Goal: Task Accomplishment & Management: Complete application form

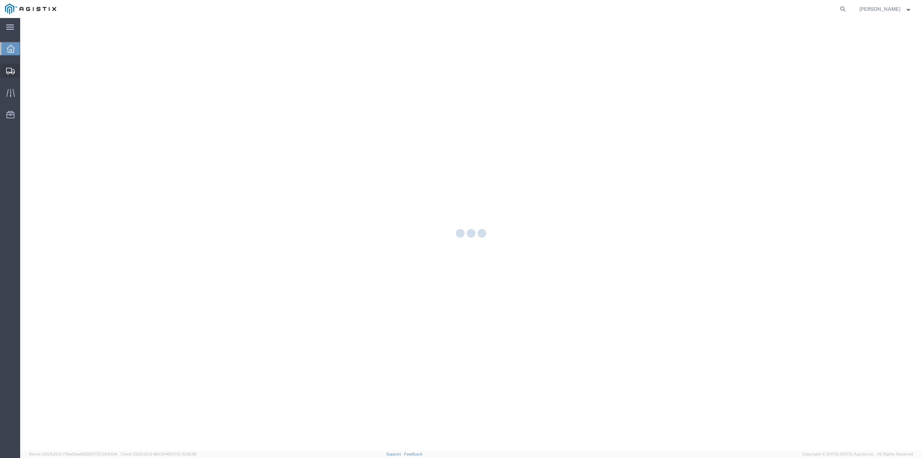
click at [10, 70] on icon at bounding box center [10, 71] width 9 height 6
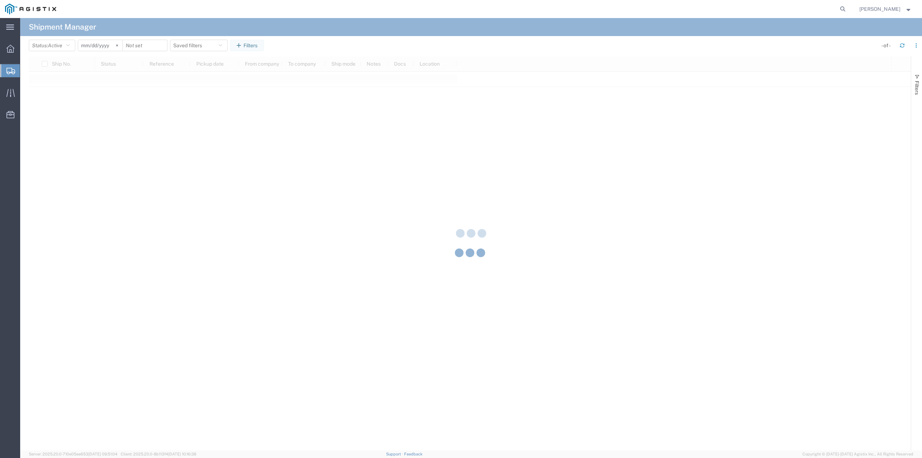
click at [33, 107] on div at bounding box center [471, 234] width 902 height 432
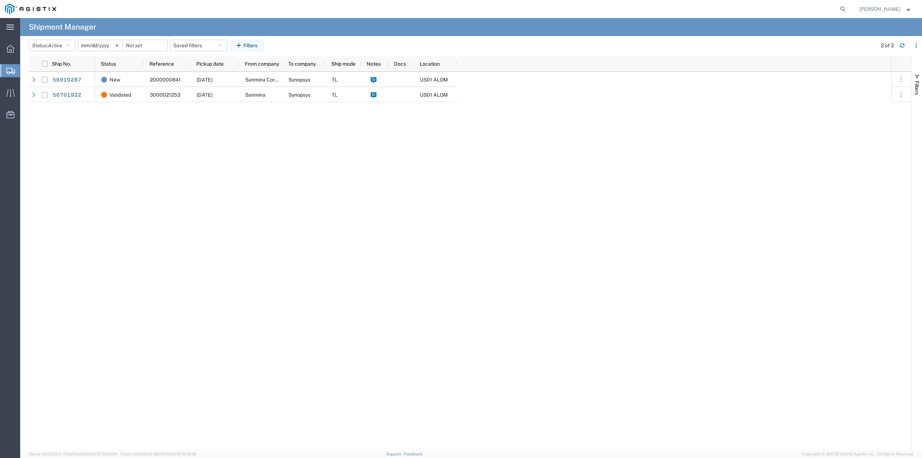
click at [0, 0] on span "Create from Template" at bounding box center [0, 0] width 0 height 0
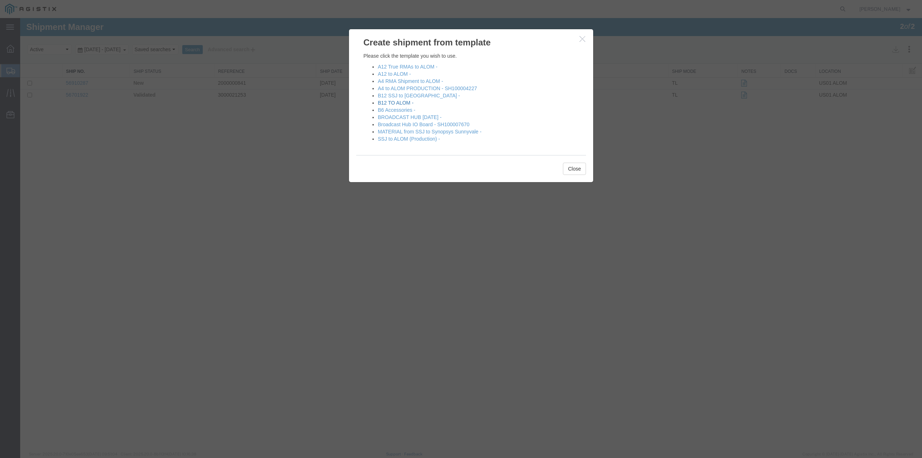
click at [402, 102] on link "B12 TO ALOM -" at bounding box center [396, 103] width 36 height 6
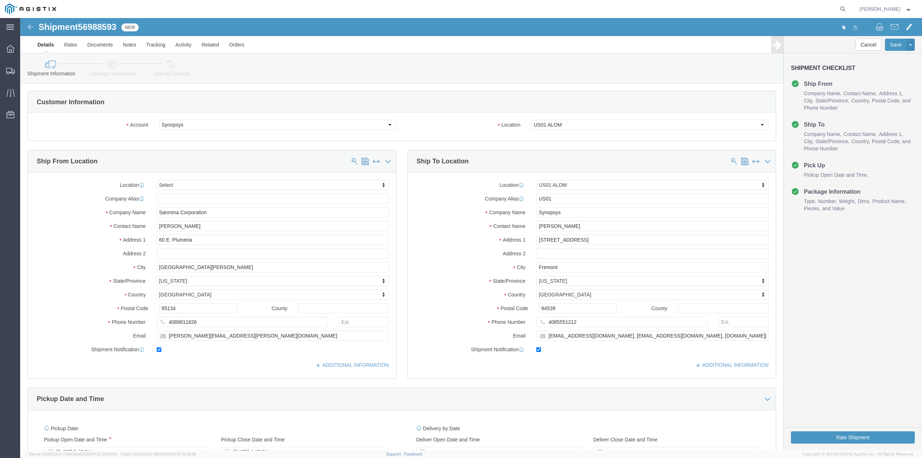
select select
select select "65511"
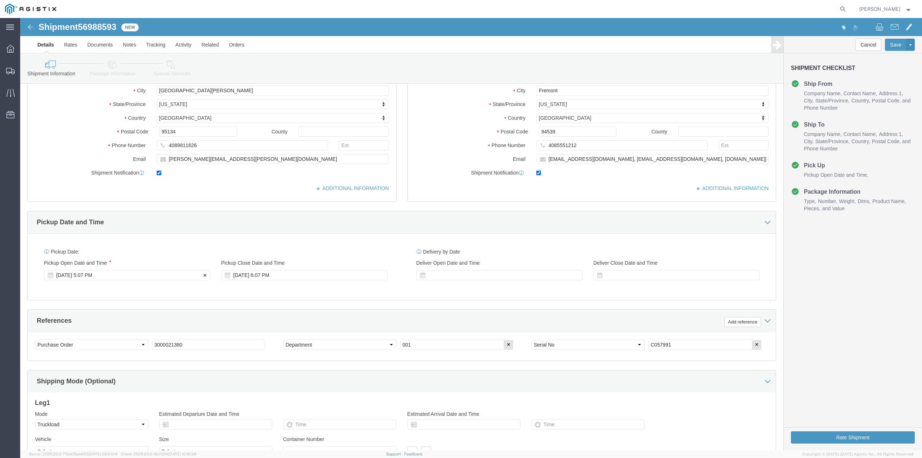
scroll to position [192, 0]
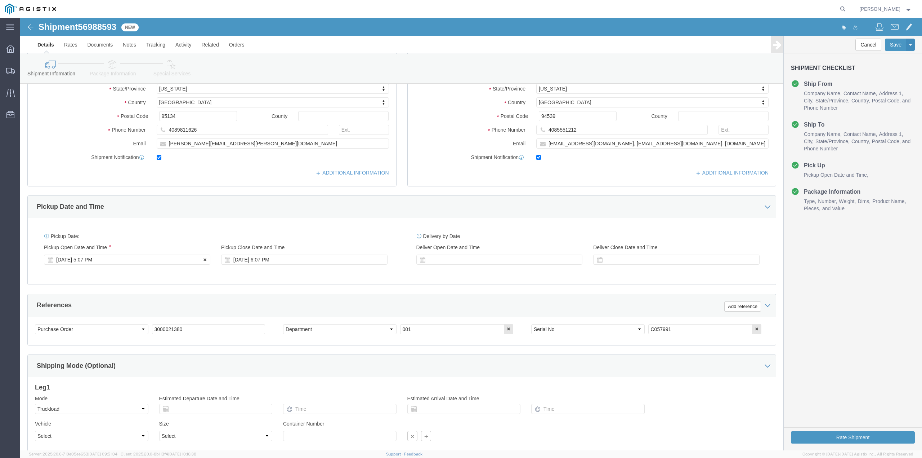
click icon
click div "[DATE] 5:07 PM"
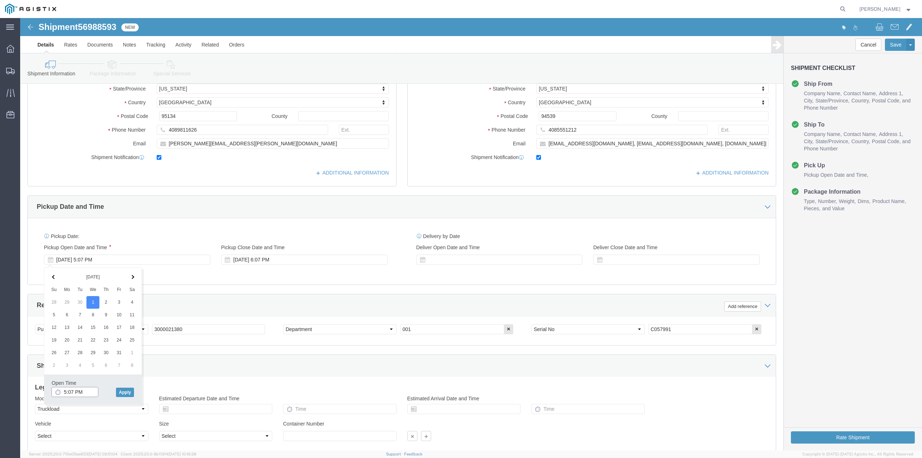
click input "5:07 PM"
type input "2:00 PM"
click button "Apply"
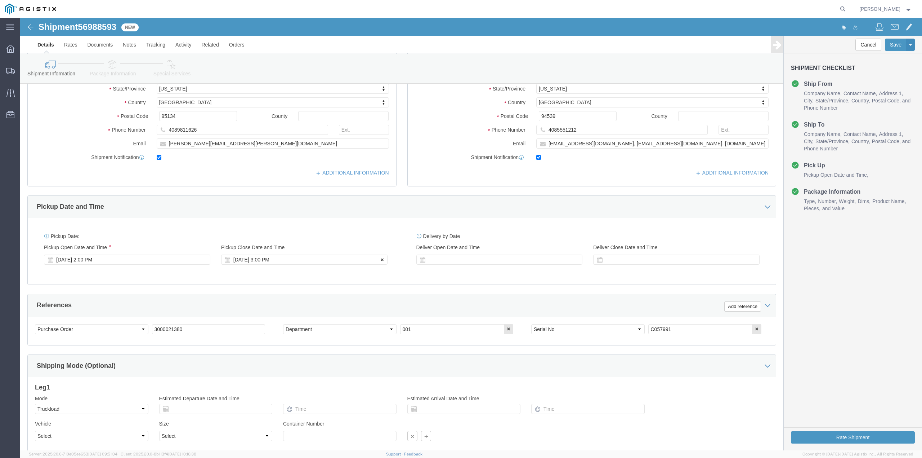
click div "[DATE] 3:00 PM"
click input "3:00 PM"
click input "3:2 PM"
click input "2:2 PM"
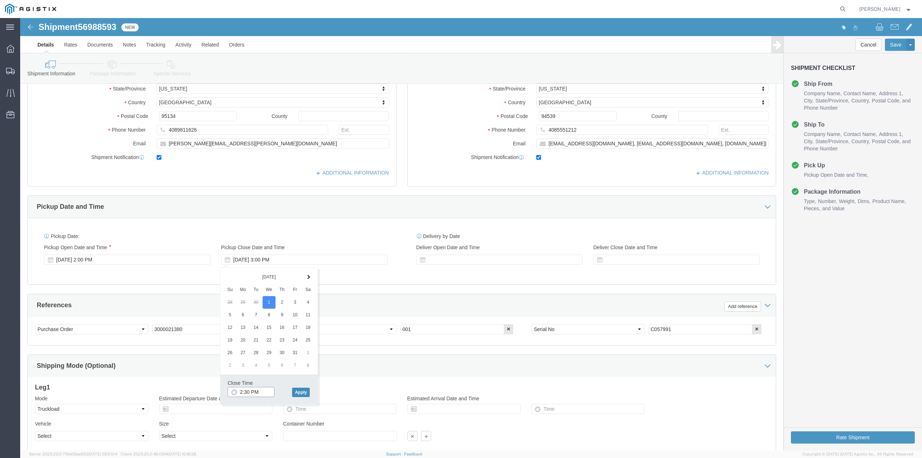
type input "2:30 PM"
click button "Apply"
click div
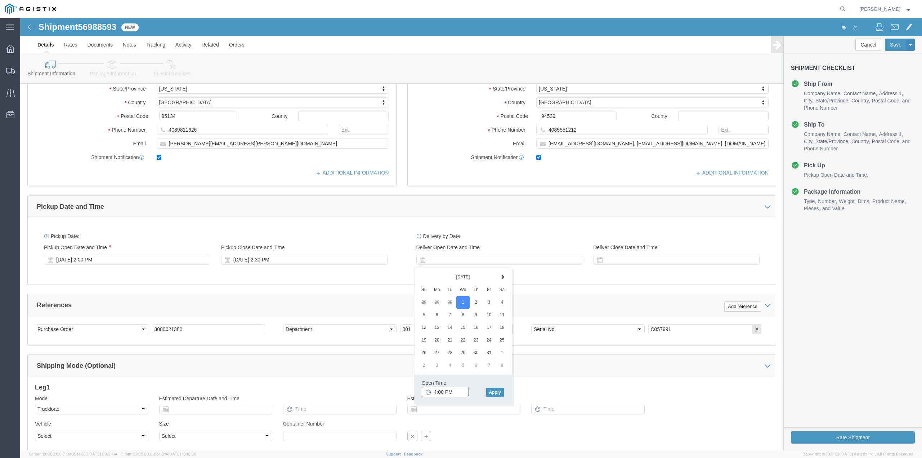
click input "4:00 PM"
type input "2:35 PM"
click button "Apply"
click div
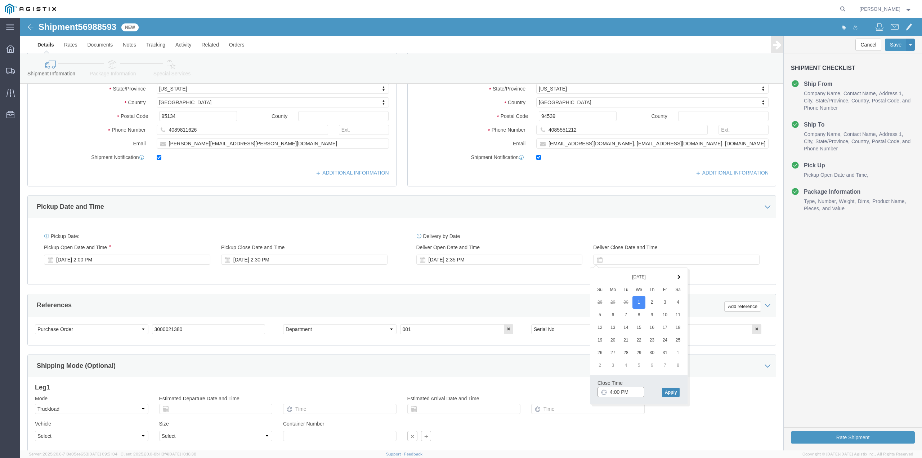
type input "4:00 PM"
click button "Apply"
click icon "button"
click input "C057991"
drag, startPoint x: 413, startPoint y: 311, endPoint x: 407, endPoint y: 312, distance: 5.5
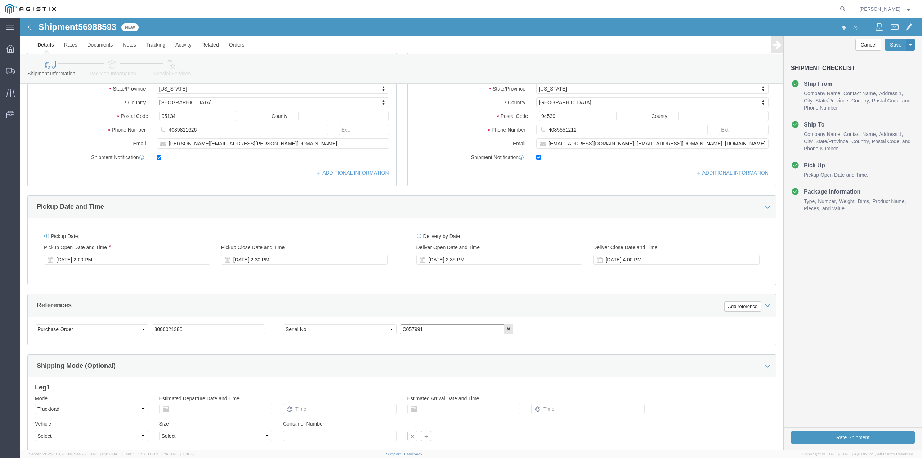
click input "C057991"
click input "text"
paste input "C075291"
type input "C075291"
click div "Select Account Type Activity ID Airline Appointment Number ASN Batch Request # …"
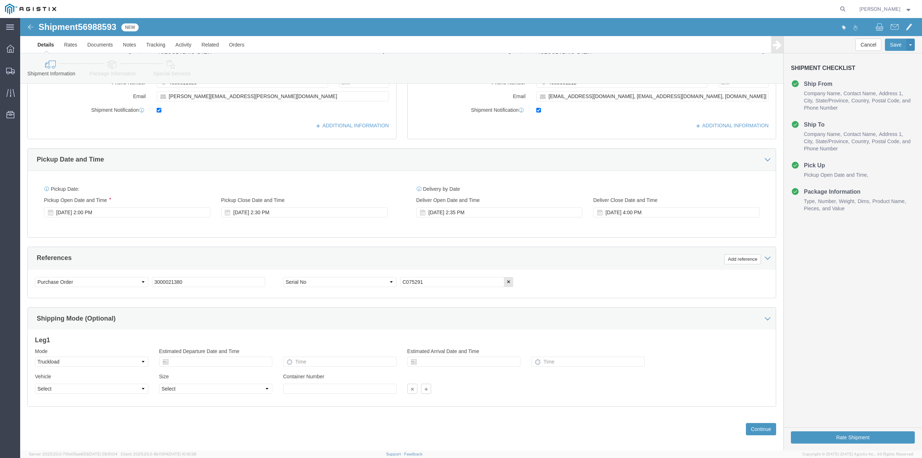
scroll to position [248, 0]
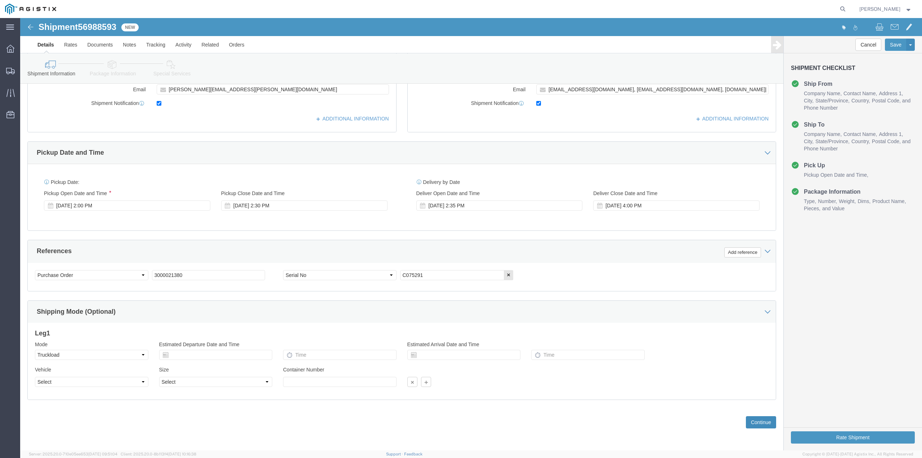
click button "Continue"
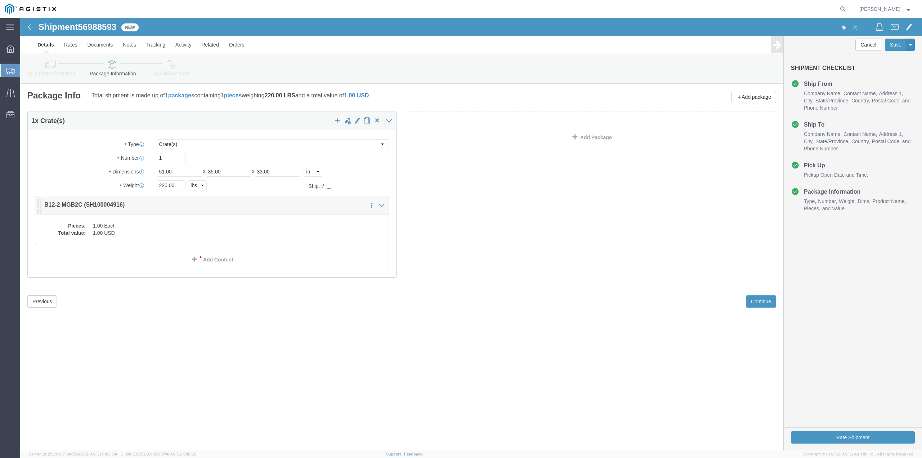
click dd "1.00 USD"
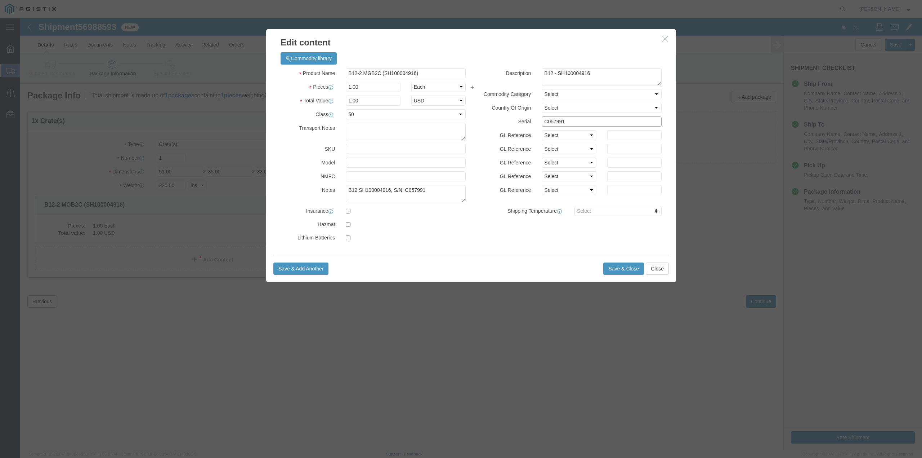
drag, startPoint x: 551, startPoint y: 106, endPoint x: 518, endPoint y: 106, distance: 32.8
click div "C057991"
paste input "752"
type input "C075291"
drag, startPoint x: 414, startPoint y: 170, endPoint x: 386, endPoint y: 171, distance: 28.5
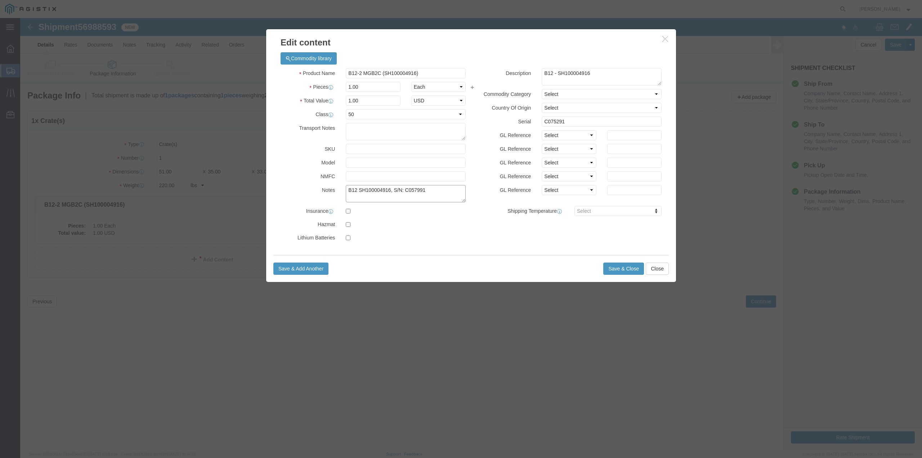
click textarea "B12 SH100004916, S/N: C057991"
paste textarea "752"
type textarea "B12 SH100004916, S/N: C075291"
click textarea "B12 - SH100004916"
paste textarea "PO# 3000021380"
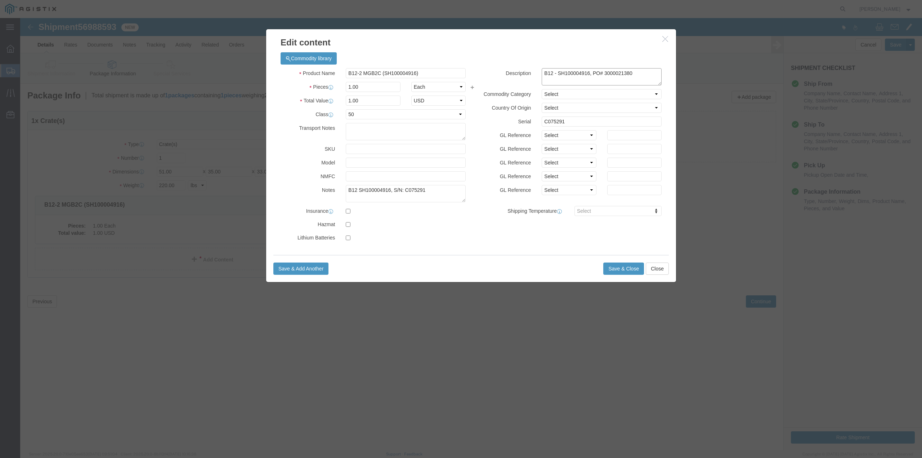
type textarea "B12 - SH100004916, PO# 3000021380"
click label
click input "checkbox"
checkbox input "true"
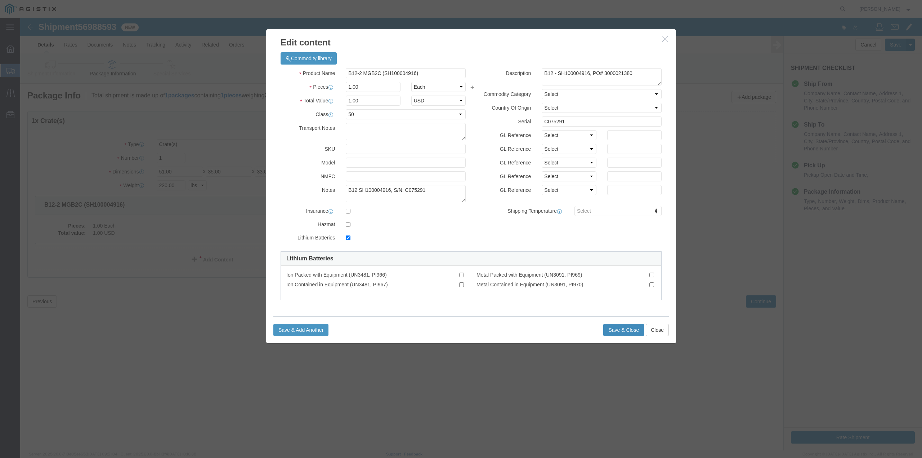
click button "Save & Close"
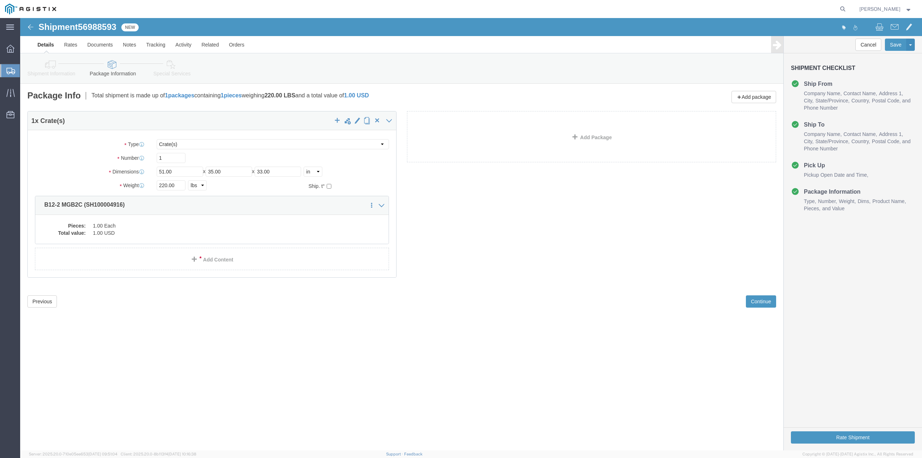
click link "Details"
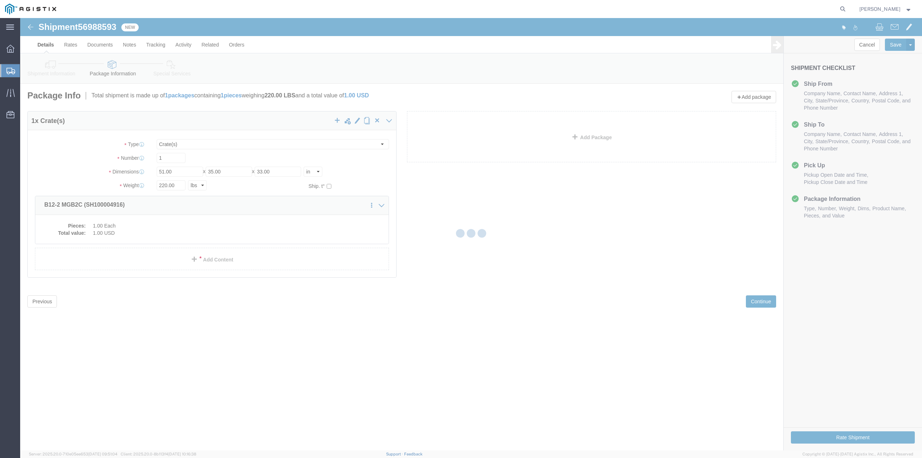
select select "65511"
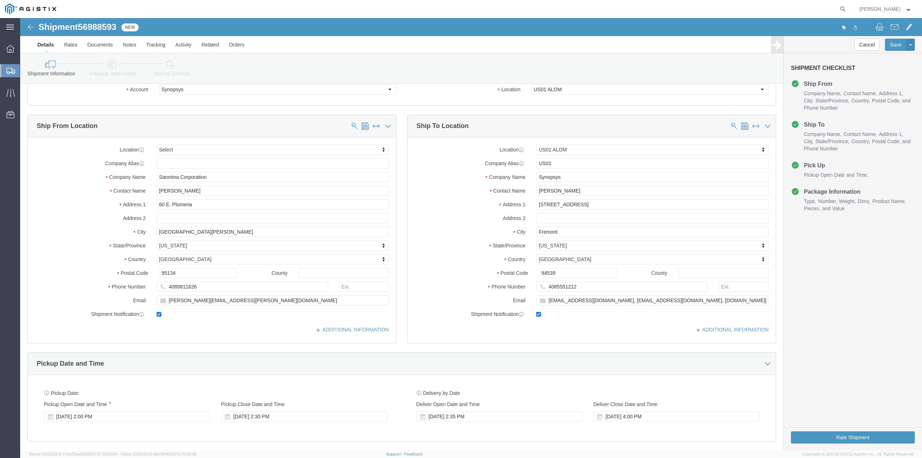
scroll to position [96, 0]
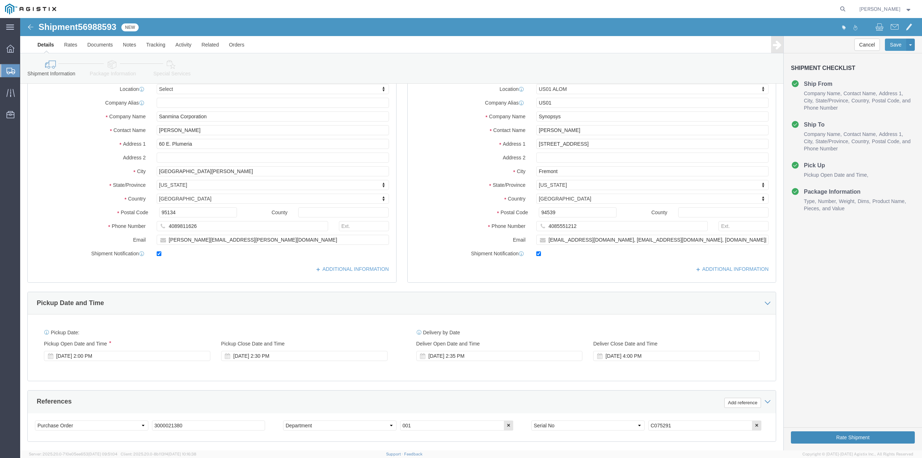
click button "Rate Shipment"
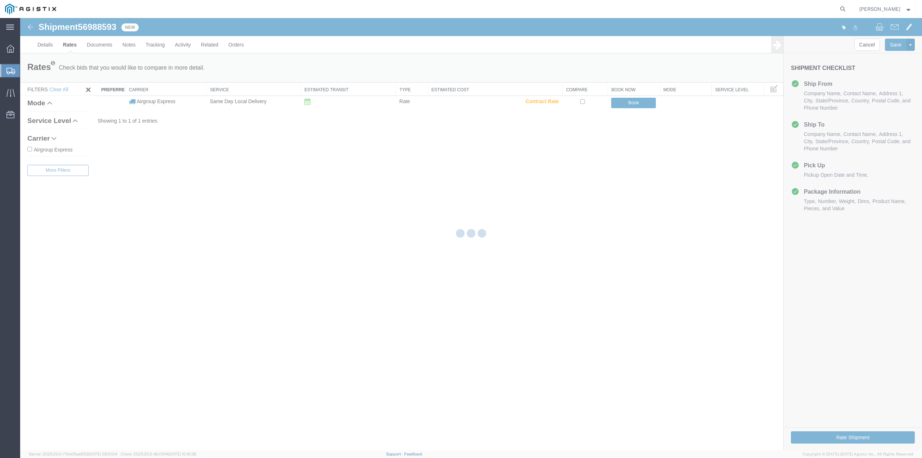
scroll to position [0, 0]
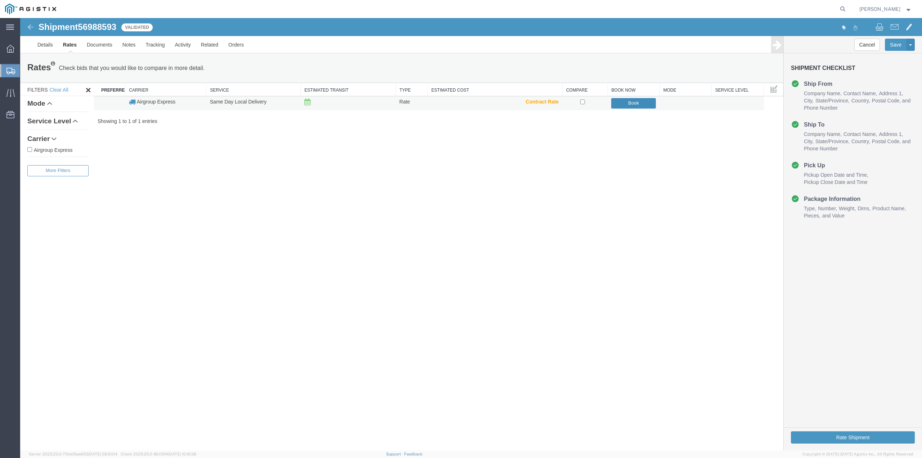
click at [643, 105] on button "Book" at bounding box center [633, 103] width 45 height 10
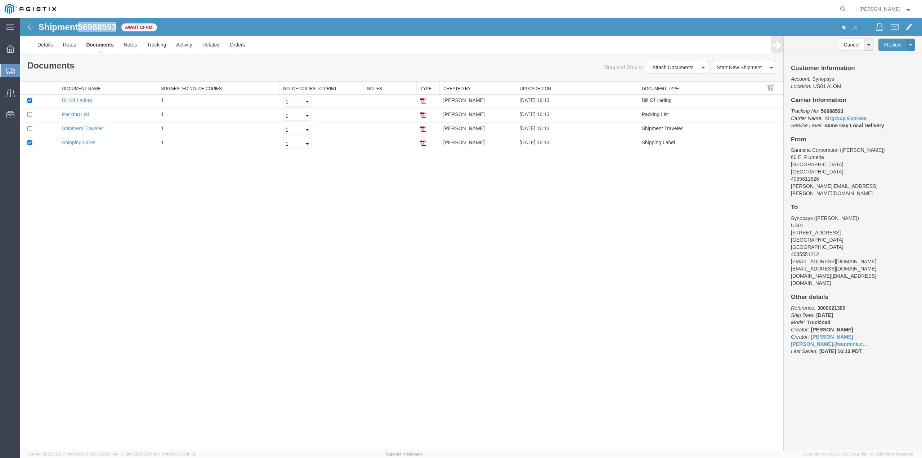
drag, startPoint x: 117, startPoint y: 27, endPoint x: 80, endPoint y: 29, distance: 37.2
click at [80, 29] on span "56988593" at bounding box center [97, 27] width 39 height 10
copy span "56988593"
click at [10, 91] on icon at bounding box center [10, 93] width 8 height 8
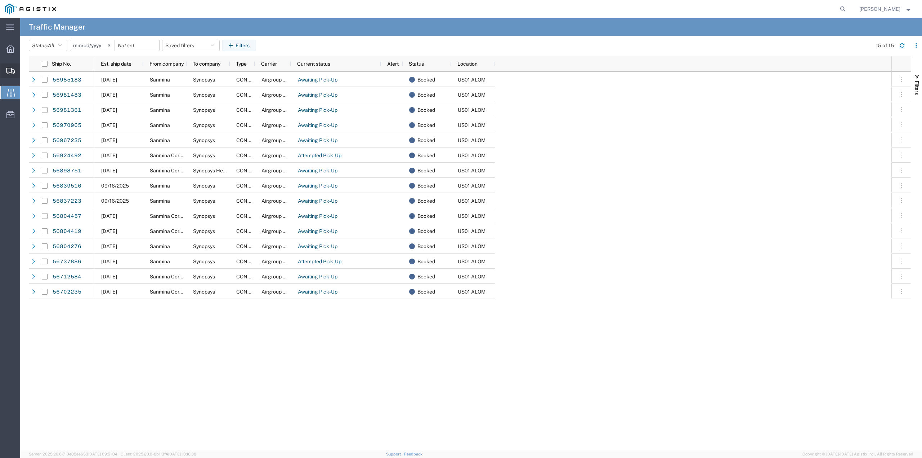
click at [9, 71] on icon at bounding box center [10, 71] width 9 height 6
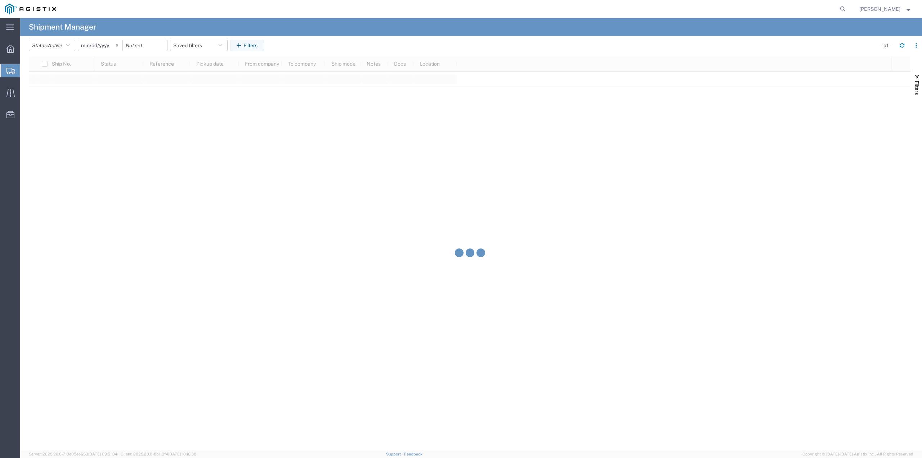
click at [0, 0] on span "Create from Template" at bounding box center [0, 0] width 0 height 0
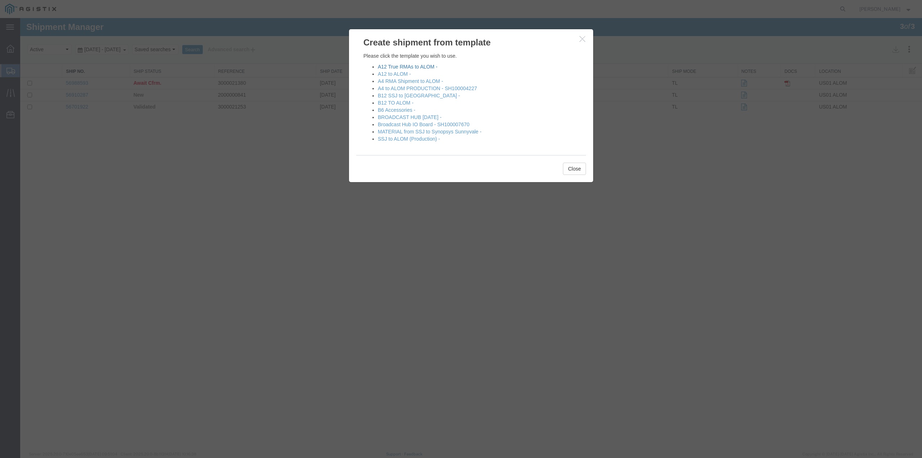
click at [424, 64] on link "A12 True RMAs to ALOM -" at bounding box center [408, 67] width 60 height 6
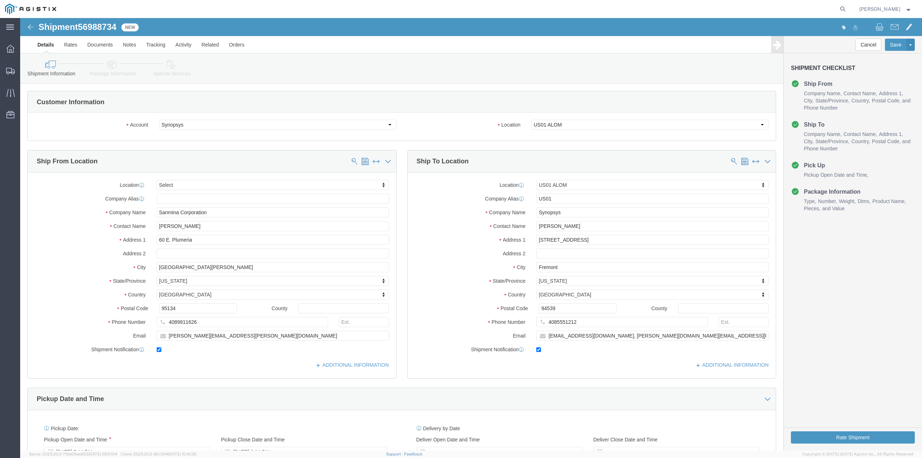
select select
select select "65511"
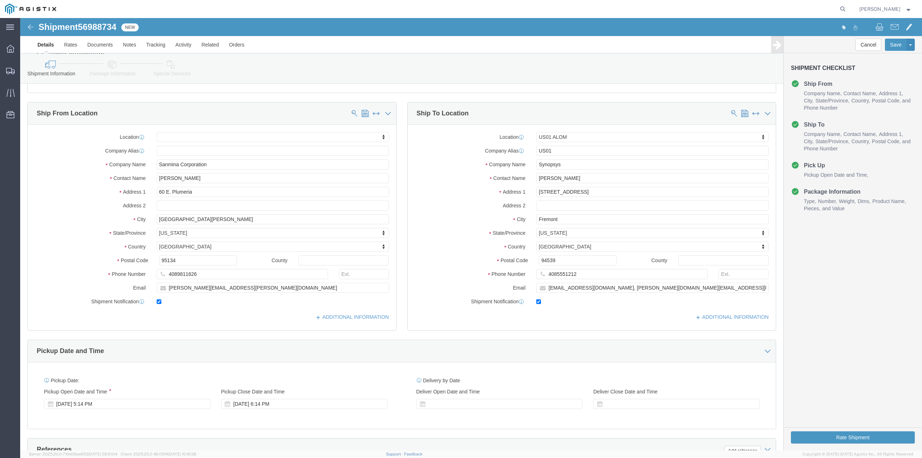
scroll to position [96, 0]
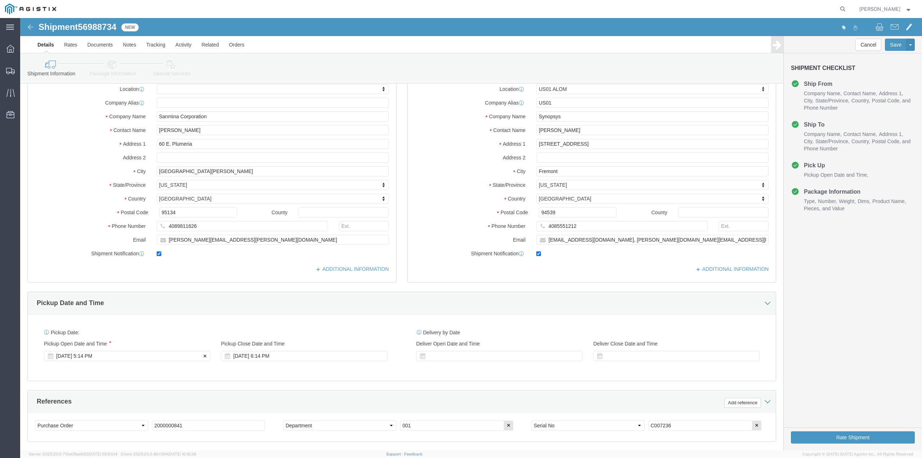
click div "[DATE] 5:14 PM"
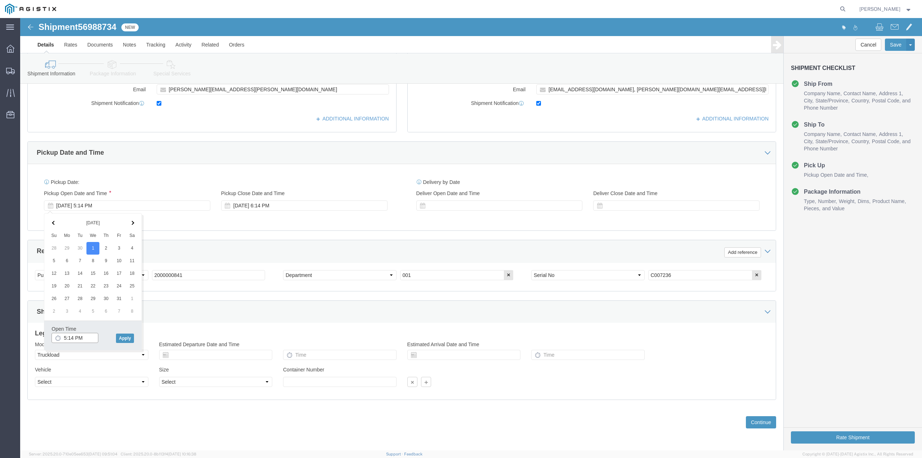
click input "5:14 PM"
click input "11:00 PM"
click input "11:30 PM"
type input "11:30 AM"
click button "Apply"
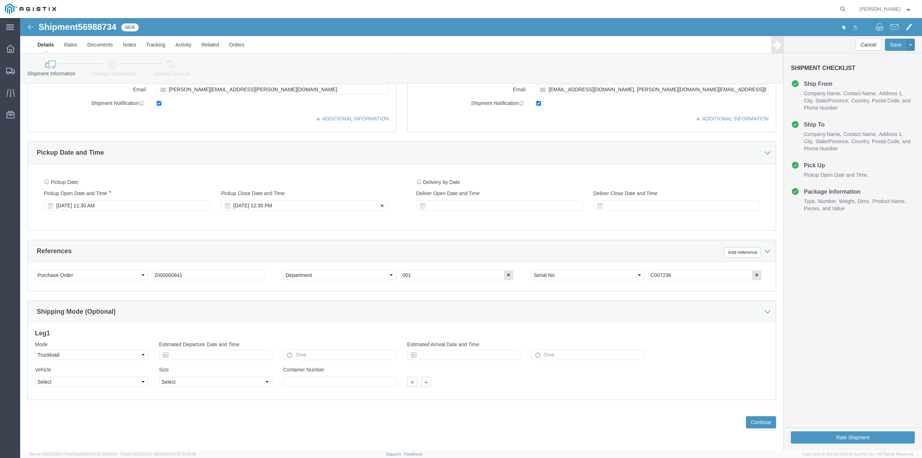
click div "[DATE] 12:30 PM"
type input "11:45 PM"
click button "Apply"
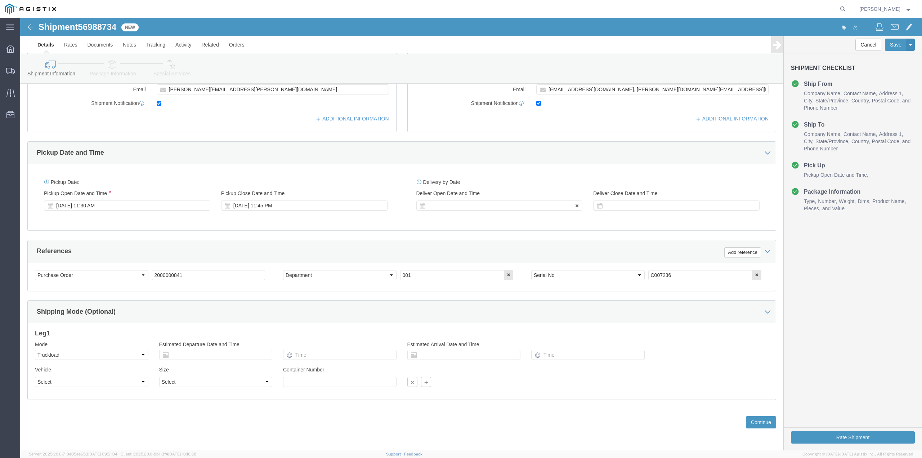
click div
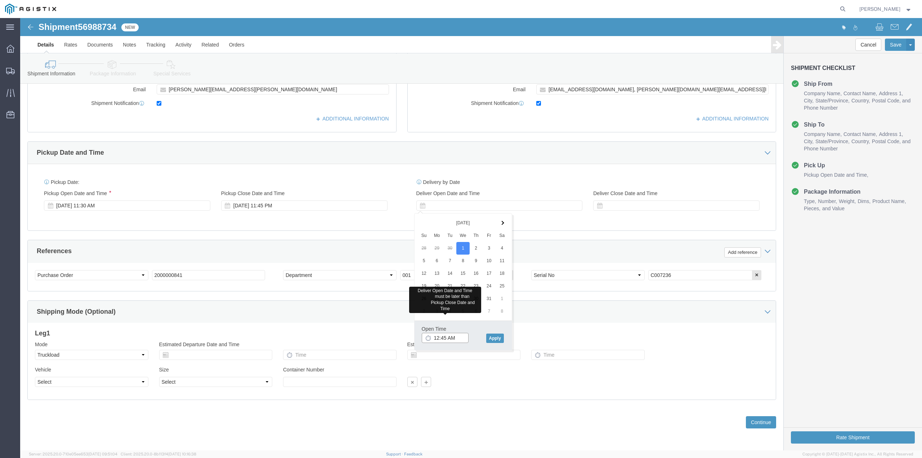
click input "12:45 AM"
click button "Apply"
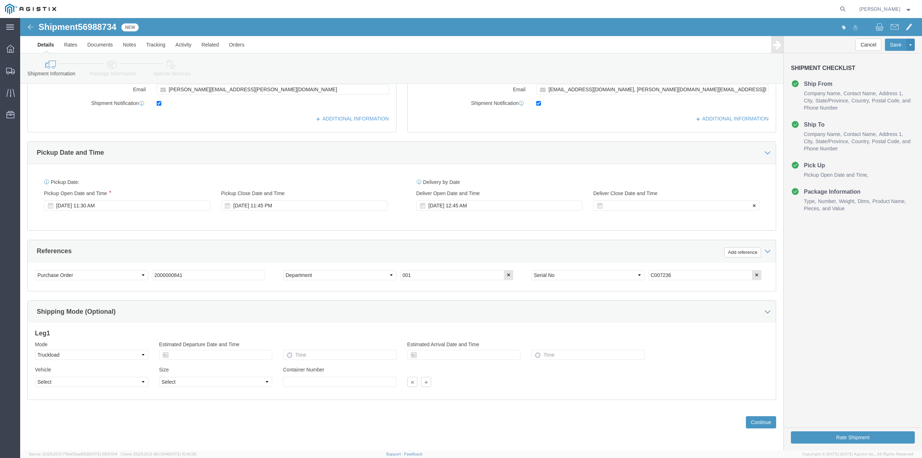
click div
click div "[DATE] 12:45 AM"
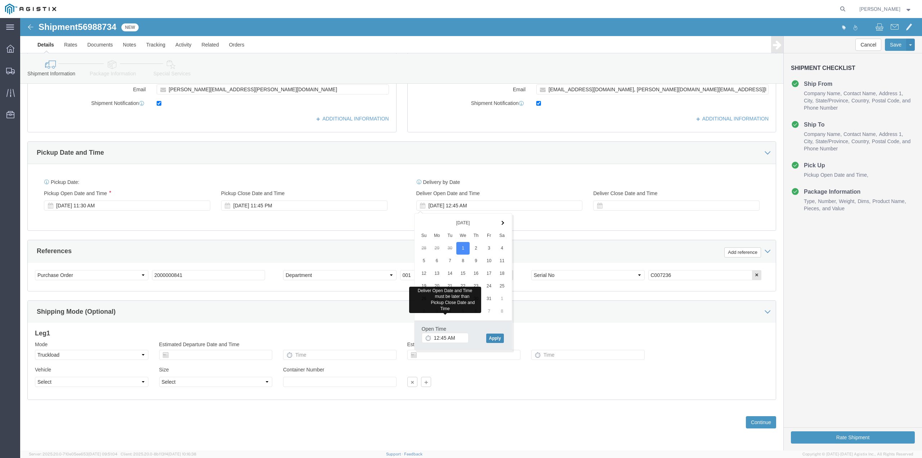
click button "Apply"
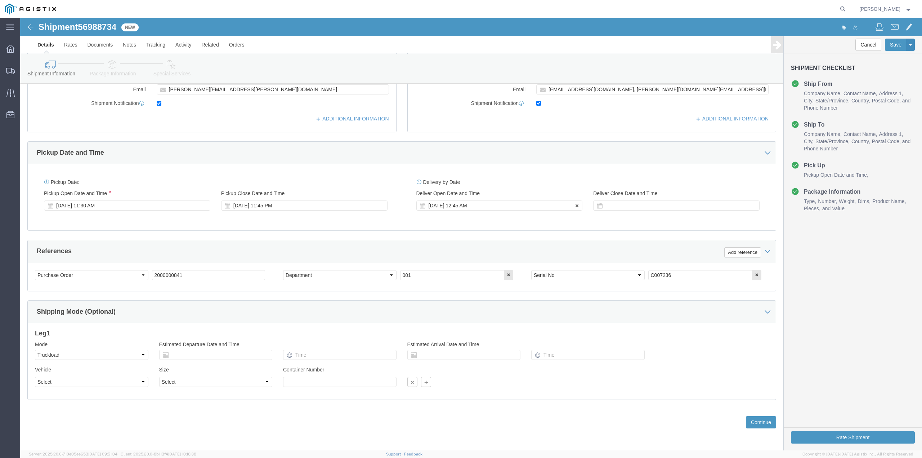
click div "[DATE] 12:45 AM"
click button "Apply"
click div
click div "[DATE] 1:00 PM"
click button "Apply"
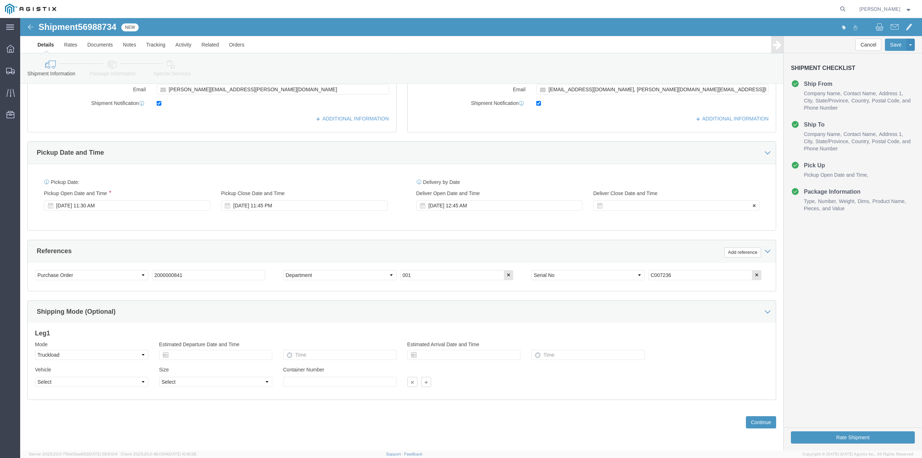
click div
click div "[DATE] 12:45 AM"
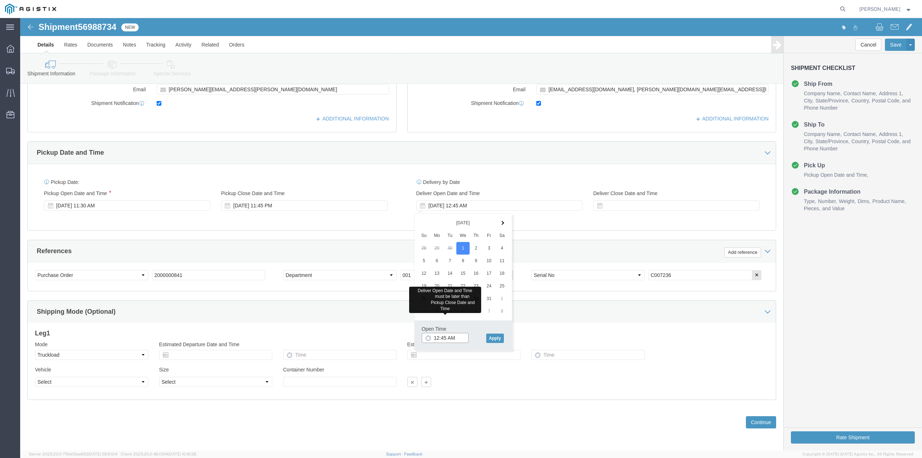
click input "12:45 AM"
type input "1:00 PM"
click button "Apply"
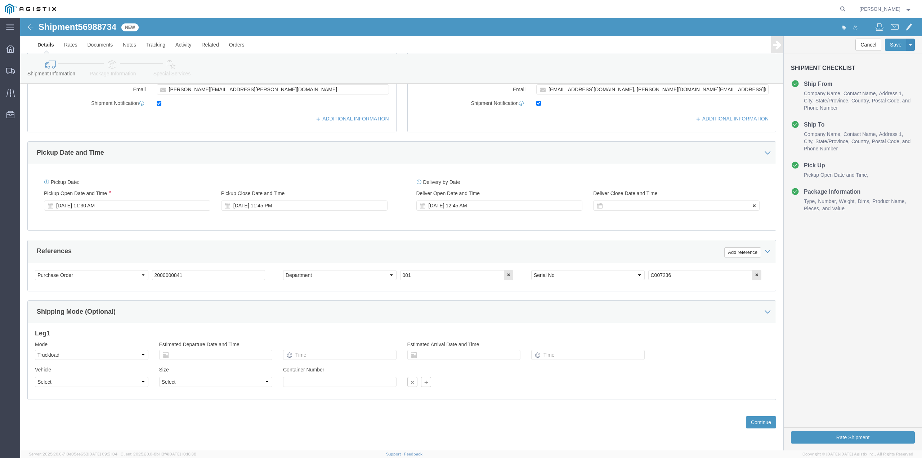
click div
click div "[DATE] 12:45 AM"
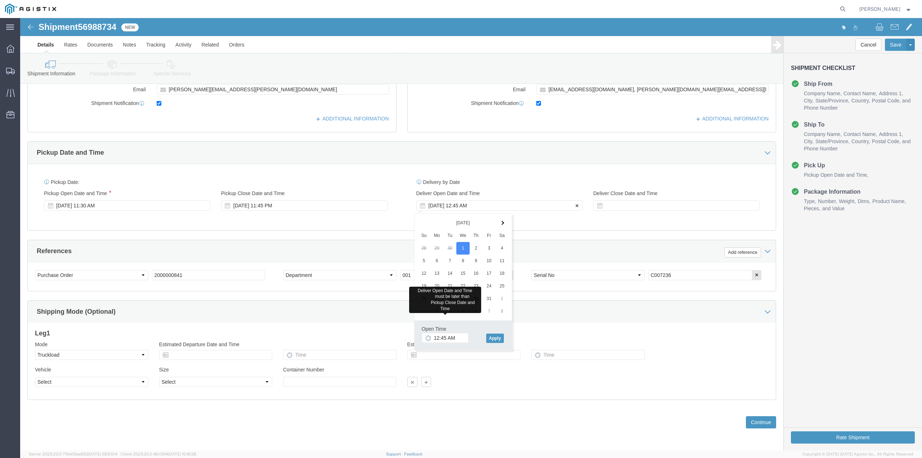
click div "[DATE] 12:45 AM"
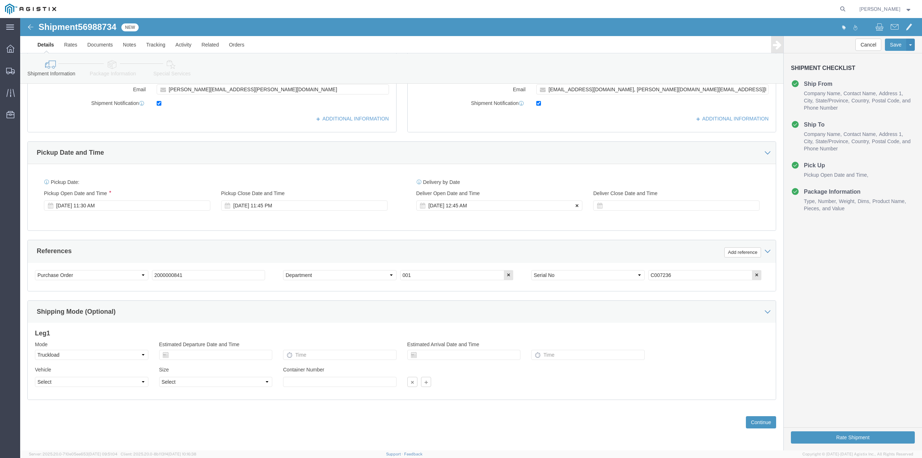
click icon
click div
click div "[DATE] 11:45 PM"
click input "11:45 PM"
type input "11:45 AM"
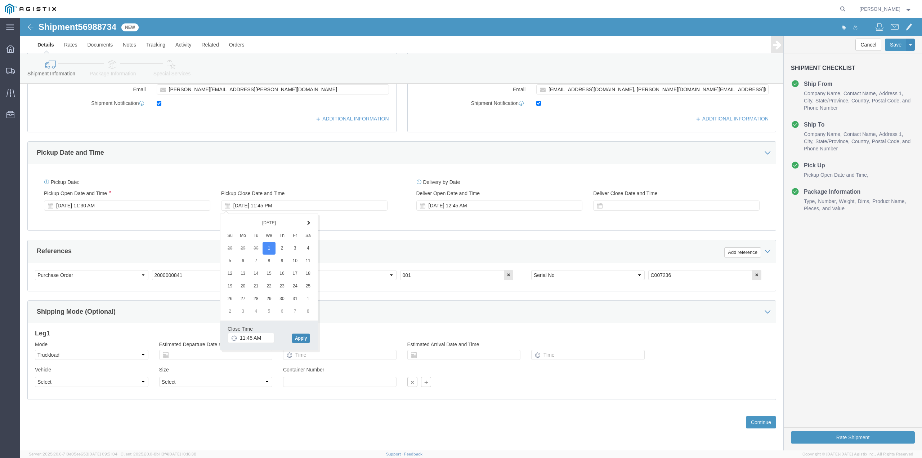
click button "Apply"
click div "[DATE] 12:45 AM"
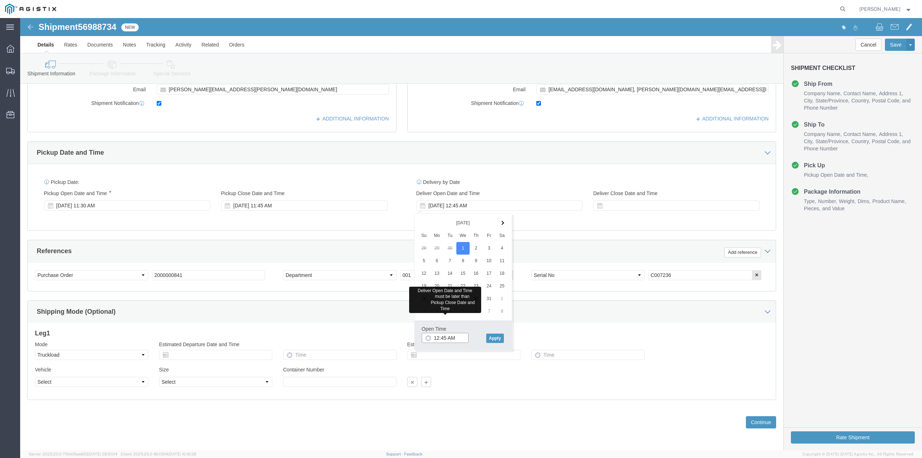
click input "12:45 AM"
click input "1:45 pm"
type input "1:00 PM"
click button "Apply"
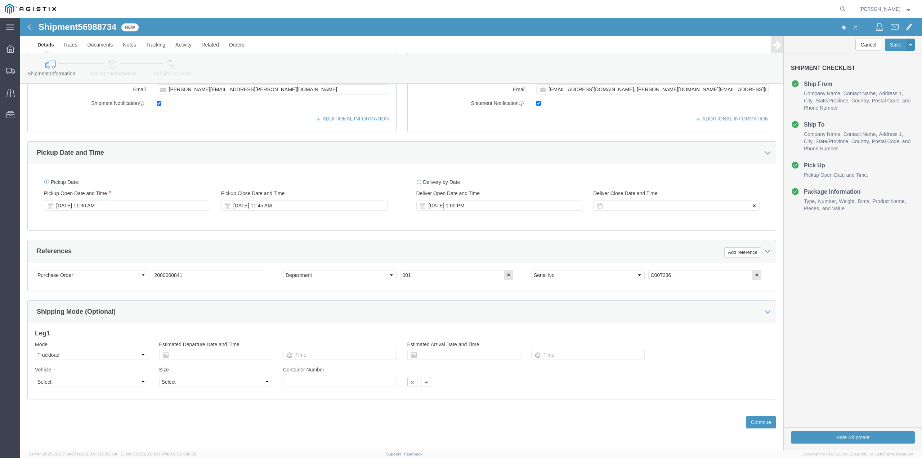
click div
click input "2:00 PM"
type input "4:00 PM"
click button "Apply"
click icon "button"
